Goal: Browse casually: Explore the website without a specific task or goal

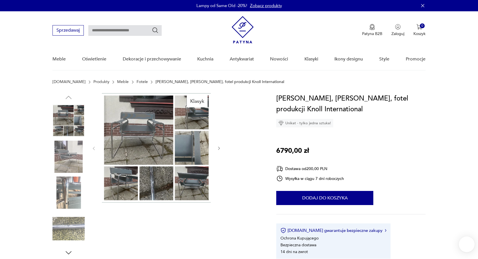
click at [163, 178] on img at bounding box center [156, 147] width 109 height 109
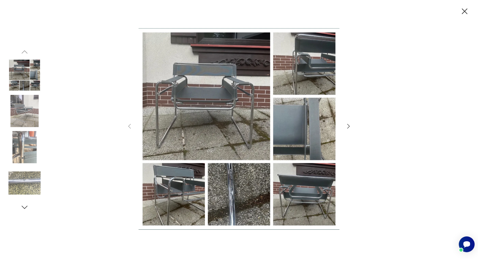
click at [214, 188] on img at bounding box center [238, 128] width 201 height 207
click at [349, 124] on icon "button" at bounding box center [348, 126] width 7 height 7
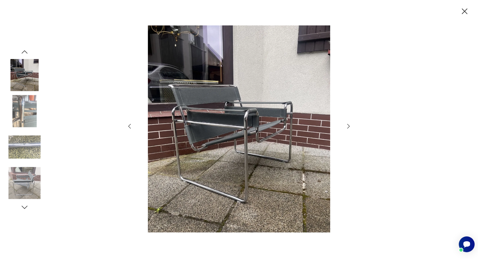
click at [349, 124] on icon "button" at bounding box center [348, 126] width 7 height 7
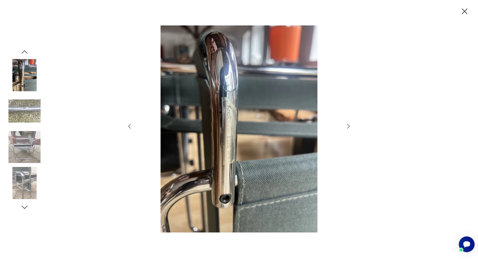
click at [349, 124] on icon "button" at bounding box center [348, 126] width 7 height 7
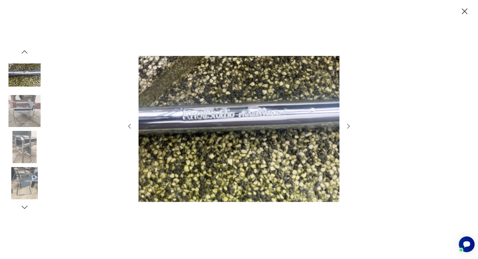
click at [349, 124] on icon "button" at bounding box center [348, 126] width 7 height 7
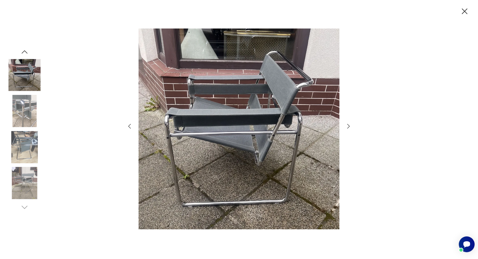
click at [349, 124] on icon "button" at bounding box center [348, 126] width 7 height 7
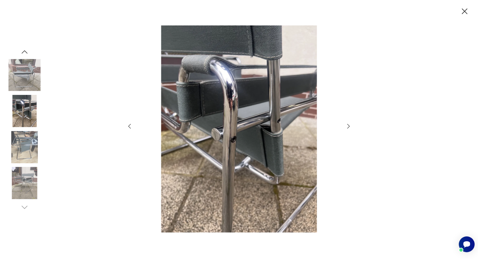
click at [349, 124] on icon "button" at bounding box center [348, 126] width 7 height 7
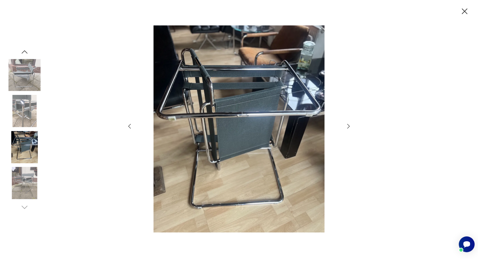
click at [349, 124] on icon "button" at bounding box center [348, 126] width 7 height 7
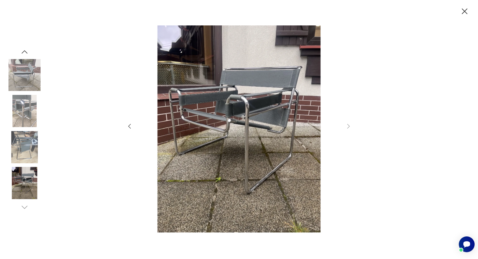
click at [126, 124] on icon "button" at bounding box center [129, 126] width 7 height 7
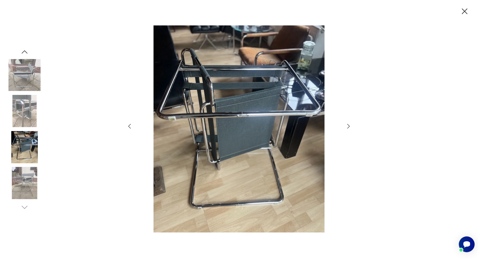
click at [126, 124] on icon "button" at bounding box center [129, 126] width 7 height 7
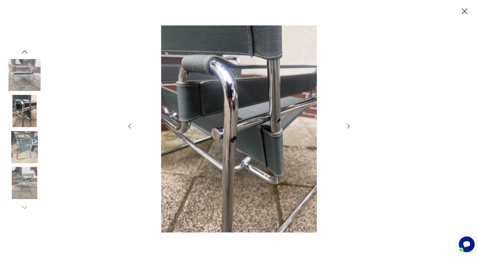
click at [126, 124] on icon "button" at bounding box center [129, 126] width 7 height 7
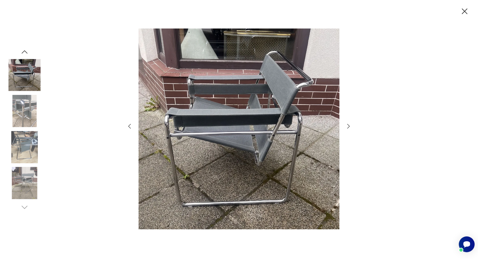
click at [132, 128] on icon "button" at bounding box center [129, 126] width 7 height 7
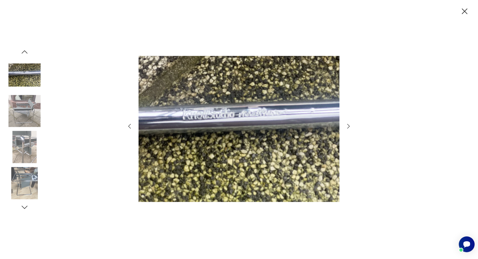
click at [132, 127] on icon "button" at bounding box center [129, 126] width 7 height 7
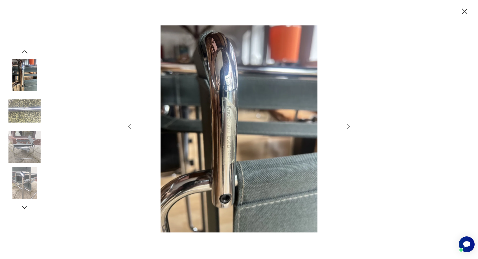
click at [132, 127] on icon "button" at bounding box center [129, 126] width 7 height 7
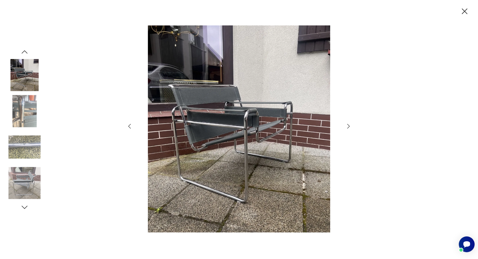
click at [132, 127] on icon "button" at bounding box center [129, 126] width 7 height 7
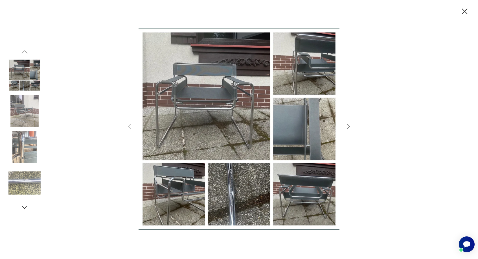
click at [467, 10] on icon "button" at bounding box center [464, 11] width 10 height 10
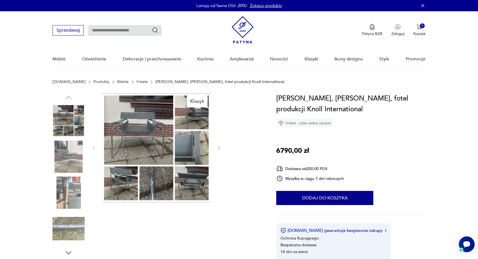
click at [220, 149] on icon "button" at bounding box center [219, 148] width 5 height 5
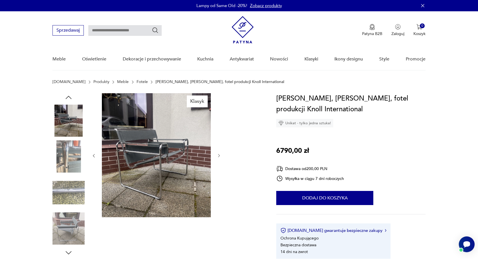
click at [220, 149] on div at bounding box center [156, 155] width 130 height 125
click at [215, 156] on div at bounding box center [156, 155] width 130 height 125
click at [219, 156] on icon "button" at bounding box center [219, 155] width 5 height 5
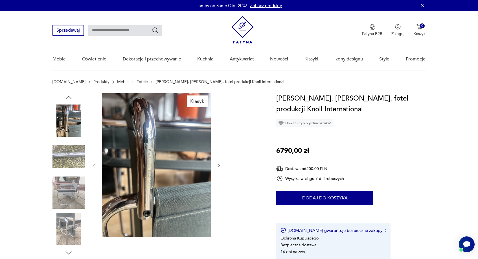
click at [219, 156] on div at bounding box center [156, 165] width 130 height 145
click at [217, 168] on button "button" at bounding box center [219, 166] width 5 height 6
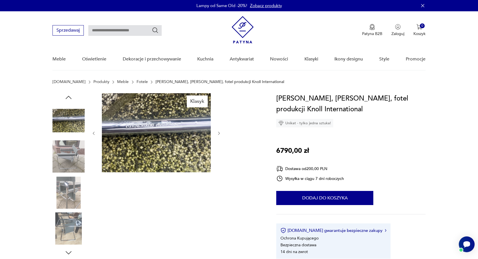
click at [219, 132] on icon "button" at bounding box center [219, 133] width 5 height 5
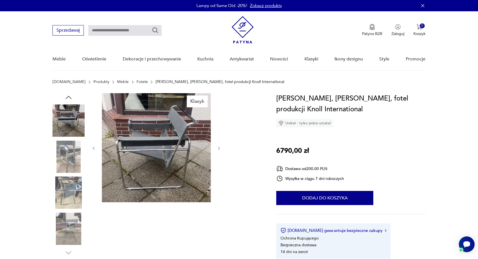
click at [219, 132] on div at bounding box center [156, 148] width 130 height 110
click at [221, 137] on div "Klasyk" at bounding box center [157, 175] width 210 height 164
click at [221, 142] on div at bounding box center [156, 148] width 130 height 110
click at [220, 146] on icon "button" at bounding box center [219, 148] width 5 height 5
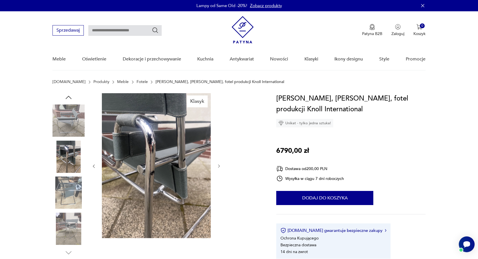
click at [220, 146] on div at bounding box center [156, 166] width 130 height 146
click at [221, 161] on div at bounding box center [156, 166] width 130 height 146
click at [219, 163] on button "button" at bounding box center [219, 166] width 5 height 6
